Goal: Task Accomplishment & Management: Use online tool/utility

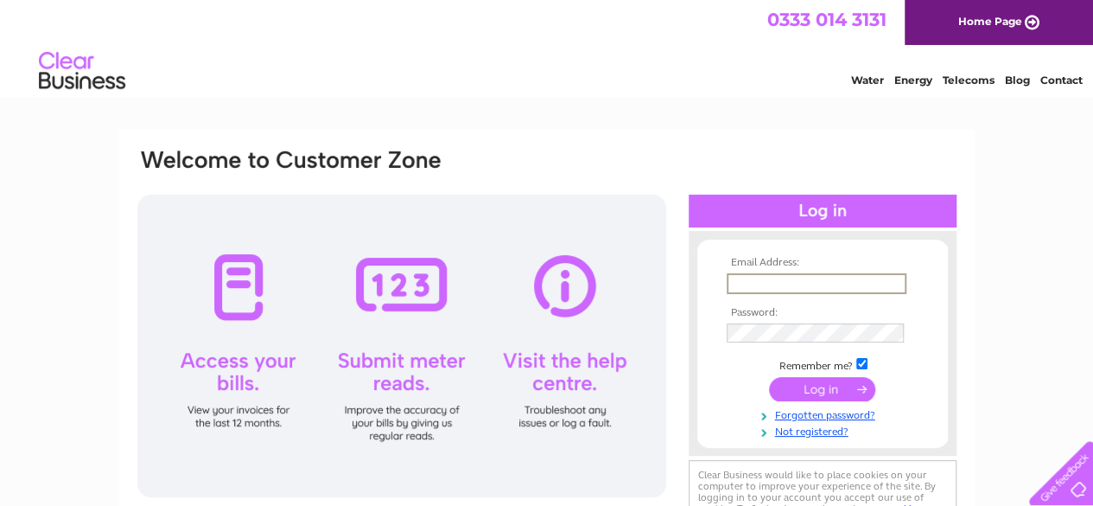
click at [778, 279] on input "text" at bounding box center [817, 283] width 180 height 21
type input "kinziemcpherson1@aol.com"
click at [824, 399] on td at bounding box center [822, 387] width 200 height 33
click at [821, 386] on input "submit" at bounding box center [822, 387] width 106 height 24
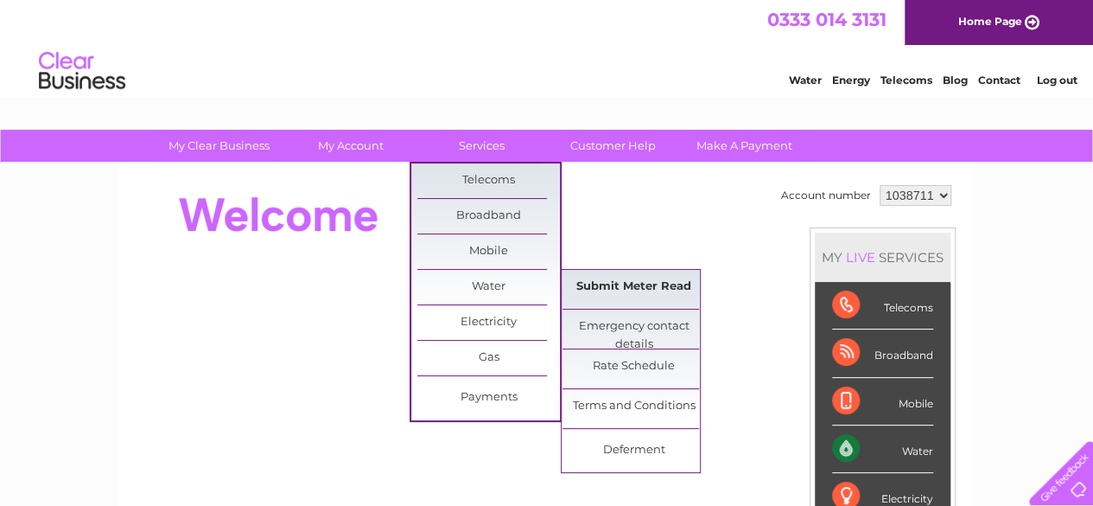
click at [594, 277] on link "Submit Meter Read" at bounding box center [634, 287] width 143 height 35
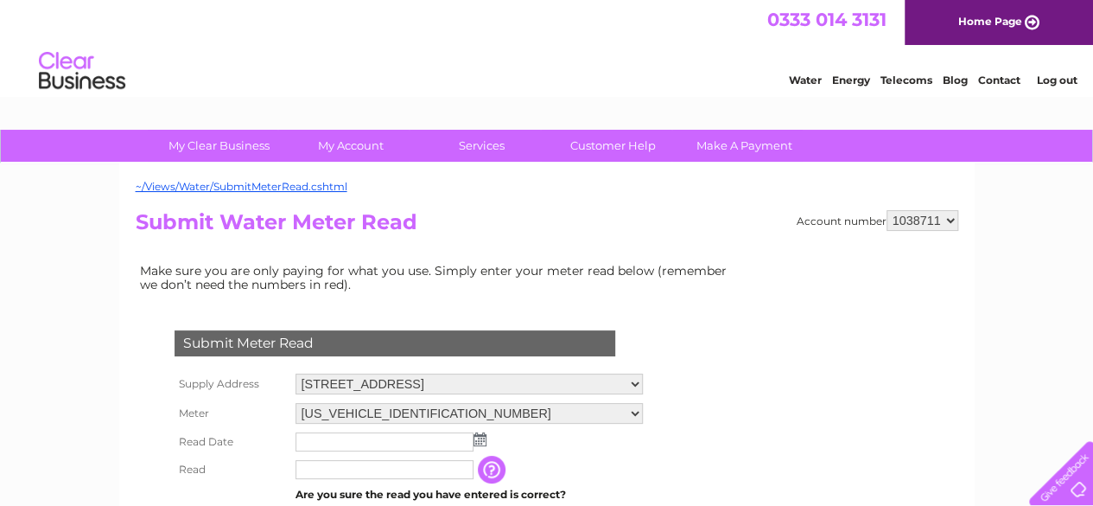
click at [594, 277] on td "Make sure you are only paying for what you use. Simply enter your meter read be…" at bounding box center [438, 277] width 605 height 36
click at [449, 442] on input "text" at bounding box center [385, 441] width 178 height 19
click at [482, 440] on img at bounding box center [481, 440] width 13 height 14
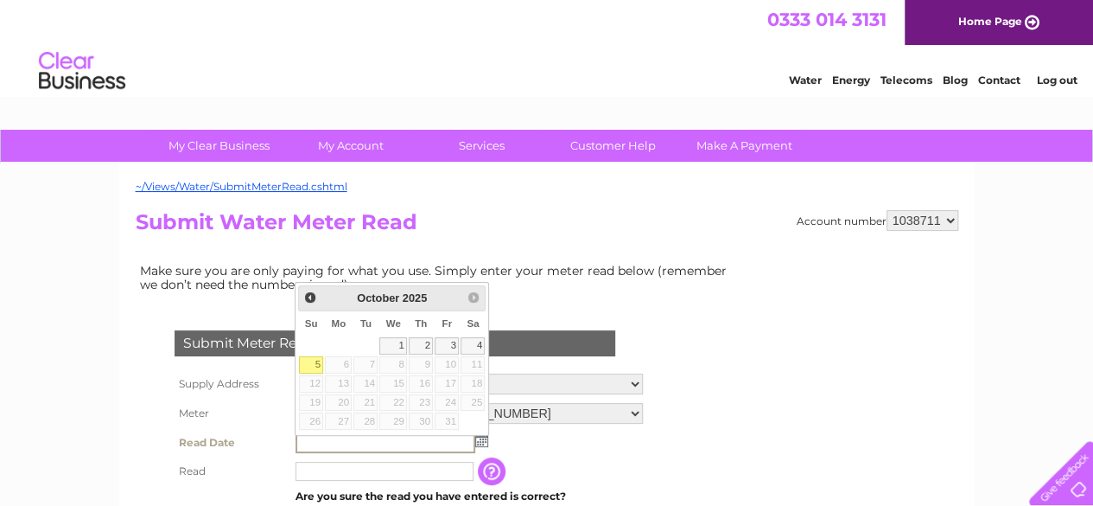
click at [313, 361] on link "5" at bounding box center [311, 364] width 24 height 17
type input "2025/10/05"
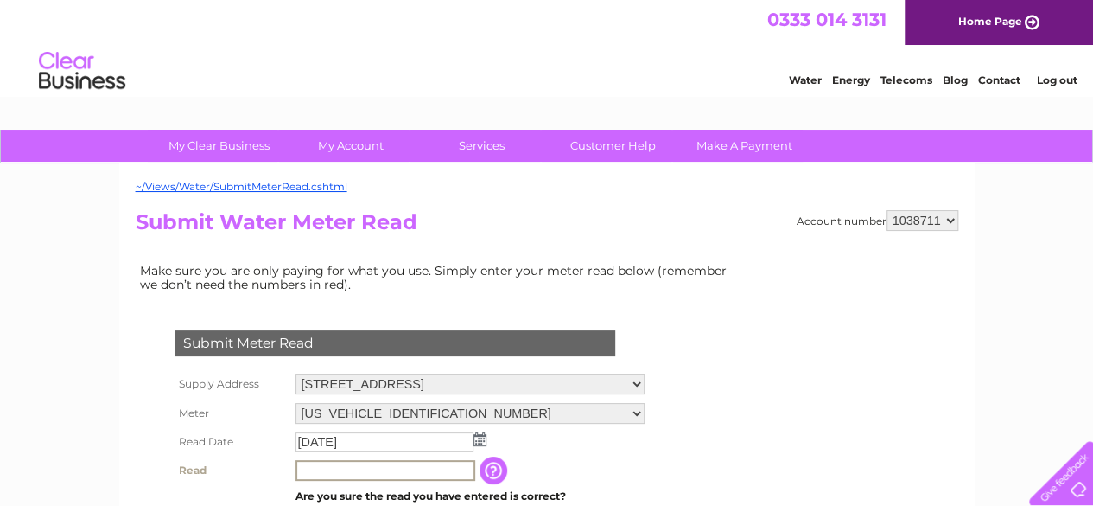
click at [399, 469] on input "text" at bounding box center [386, 470] width 180 height 21
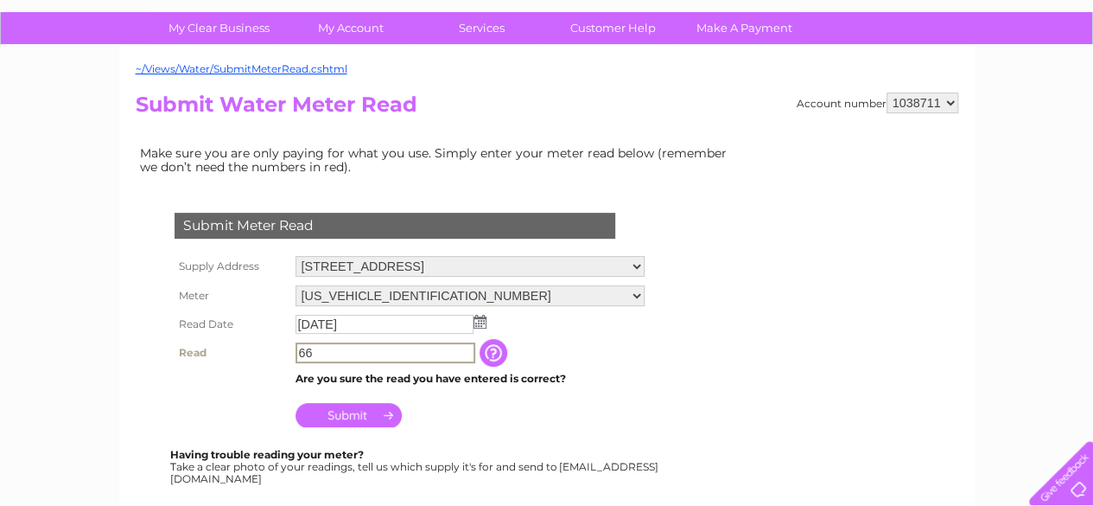
scroll to position [142, 0]
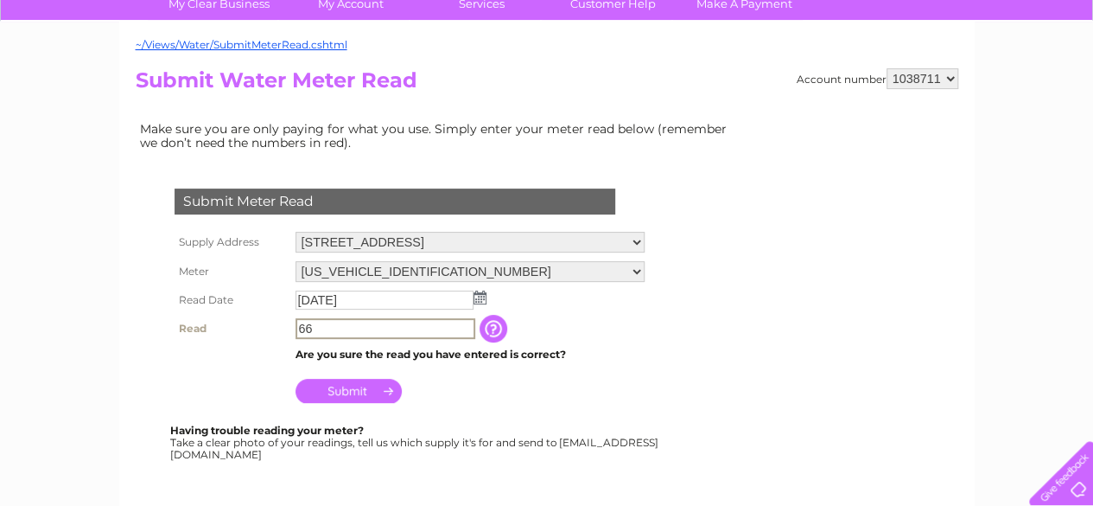
type input "66"
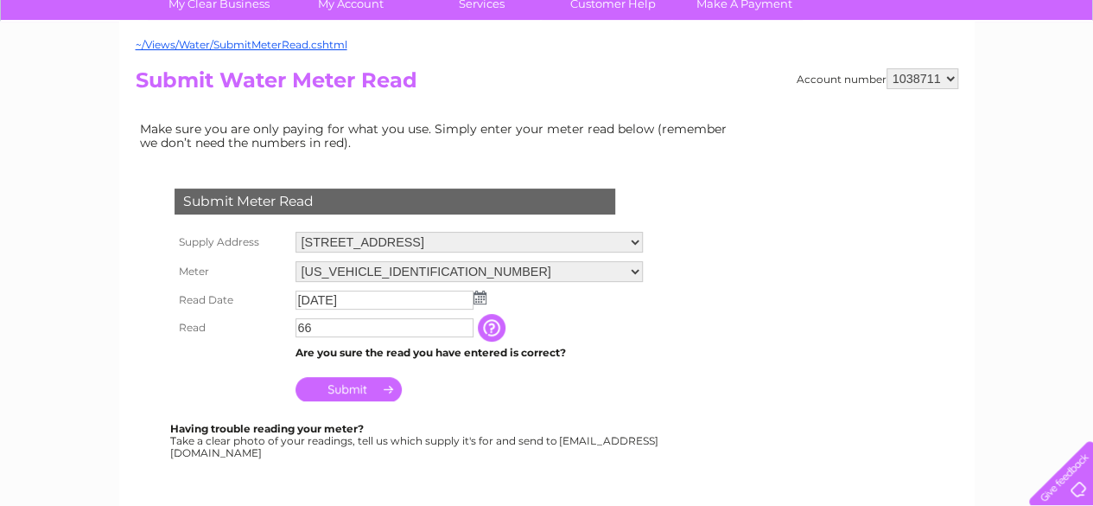
click at [346, 388] on input "Submit" at bounding box center [349, 389] width 106 height 24
